Goal: Task Accomplishment & Management: Manage account settings

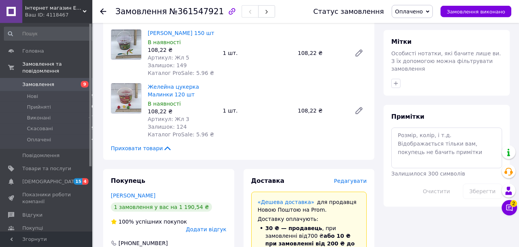
scroll to position [393, 0]
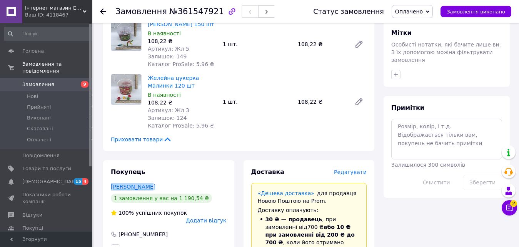
drag, startPoint x: 148, startPoint y: 177, endPoint x: 112, endPoint y: 174, distance: 35.9
click at [162, 183] on div "[PERSON_NAME]" at bounding box center [169, 187] width 116 height 8
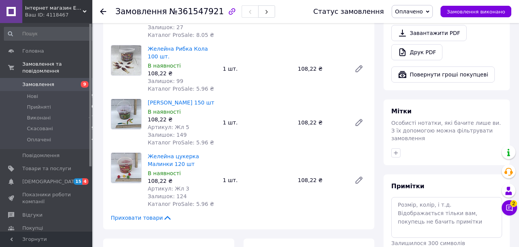
scroll to position [236, 0]
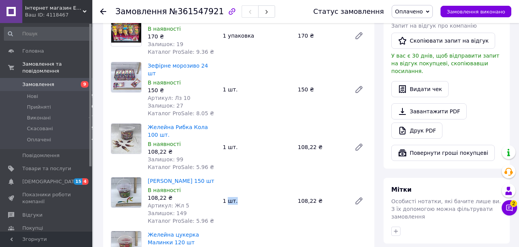
drag, startPoint x: 213, startPoint y: 167, endPoint x: 237, endPoint y: 159, distance: 25.0
click at [229, 176] on div "Желейна цукерка Черв'ячки 150 шт В наявності 108,22 ₴ Артикул: Жл 5 Залишок: 14…" at bounding box center [257, 201] width 225 height 51
click at [251, 152] on div "Товари в замовленні (7) Желейна цукерка Провід без цукру 150 шт В наявності 278…" at bounding box center [238, 82] width 271 height 454
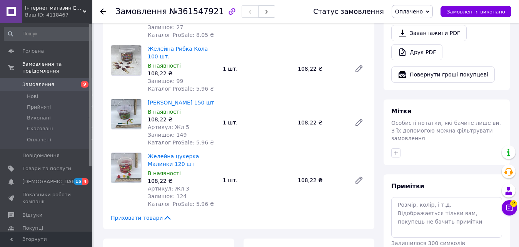
scroll to position [432, 0]
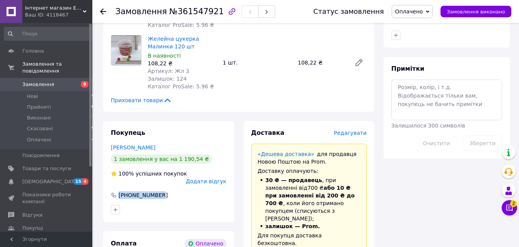
drag, startPoint x: 119, startPoint y: 172, endPoint x: 170, endPoint y: 172, distance: 51.2
click at [166, 192] on div "[PHONE_NUMBER]" at bounding box center [168, 196] width 117 height 8
copy div "[PHONE_NUMBER]"
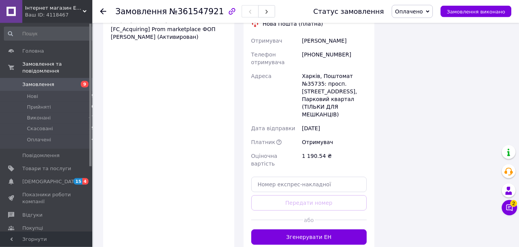
scroll to position [707, 0]
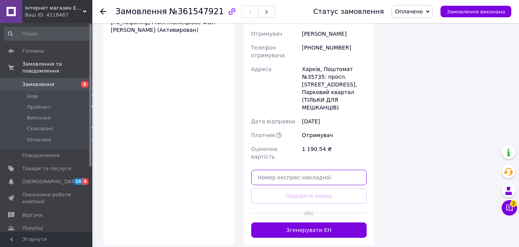
click at [302, 170] on input "text" at bounding box center [309, 177] width 116 height 15
paste input "20451247316335"
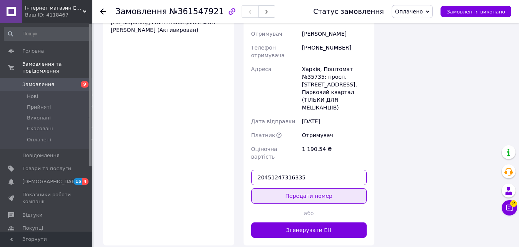
type input "20451247316335"
click at [304, 189] on button "Передати номер" at bounding box center [309, 196] width 116 height 15
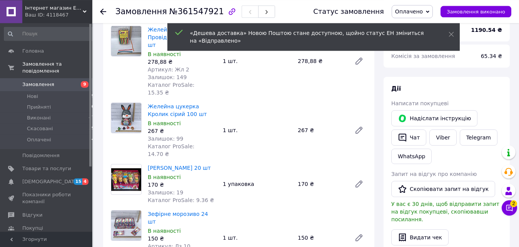
scroll to position [0, 0]
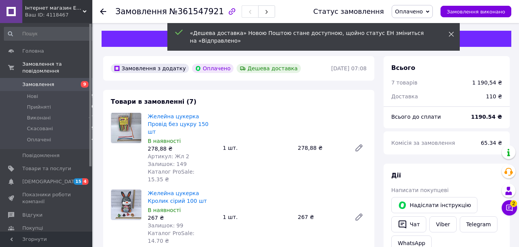
click at [451, 33] on icon at bounding box center [451, 34] width 5 height 5
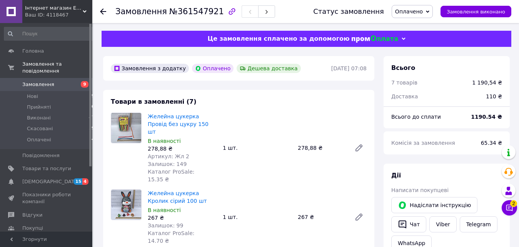
click at [423, 13] on span "Оплачено" at bounding box center [409, 11] width 28 height 6
click at [420, 36] on li "Виконано" at bounding box center [412, 39] width 40 height 12
